Goal: Find contact information: Find contact information

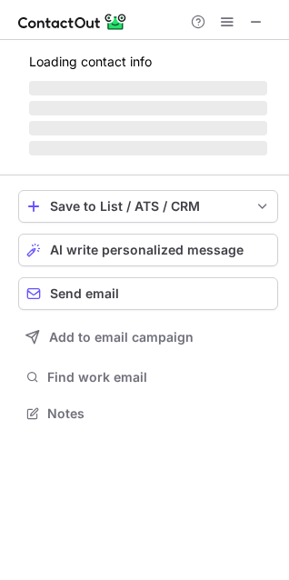
scroll to position [440, 289]
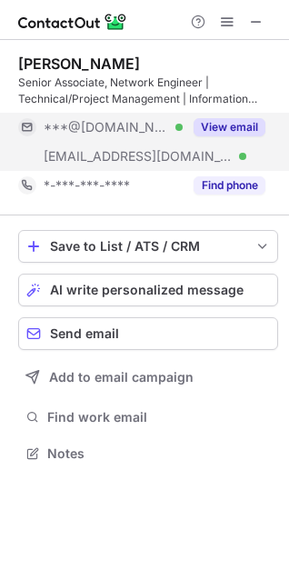
click at [209, 125] on button "View email" at bounding box center [230, 127] width 72 height 18
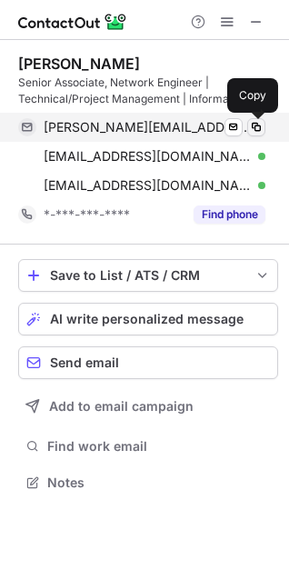
click at [255, 126] on span at bounding box center [256, 127] width 15 height 15
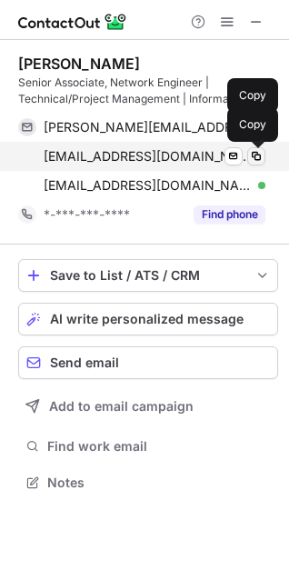
click at [258, 154] on span at bounding box center [256, 156] width 15 height 15
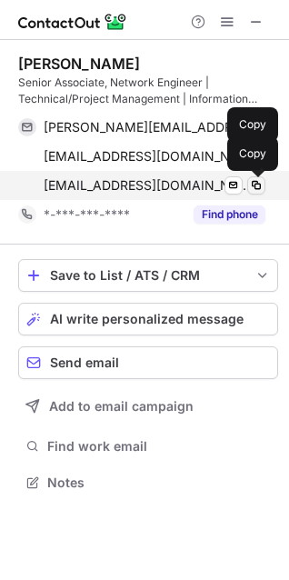
click at [255, 185] on span at bounding box center [256, 185] width 15 height 15
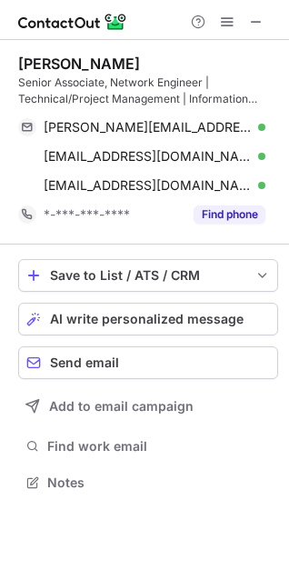
drag, startPoint x: 255, startPoint y: 23, endPoint x: 90, endPoint y: 24, distance: 165.4
click at [255, 23] on span at bounding box center [256, 22] width 15 height 15
